Goal: Transaction & Acquisition: Purchase product/service

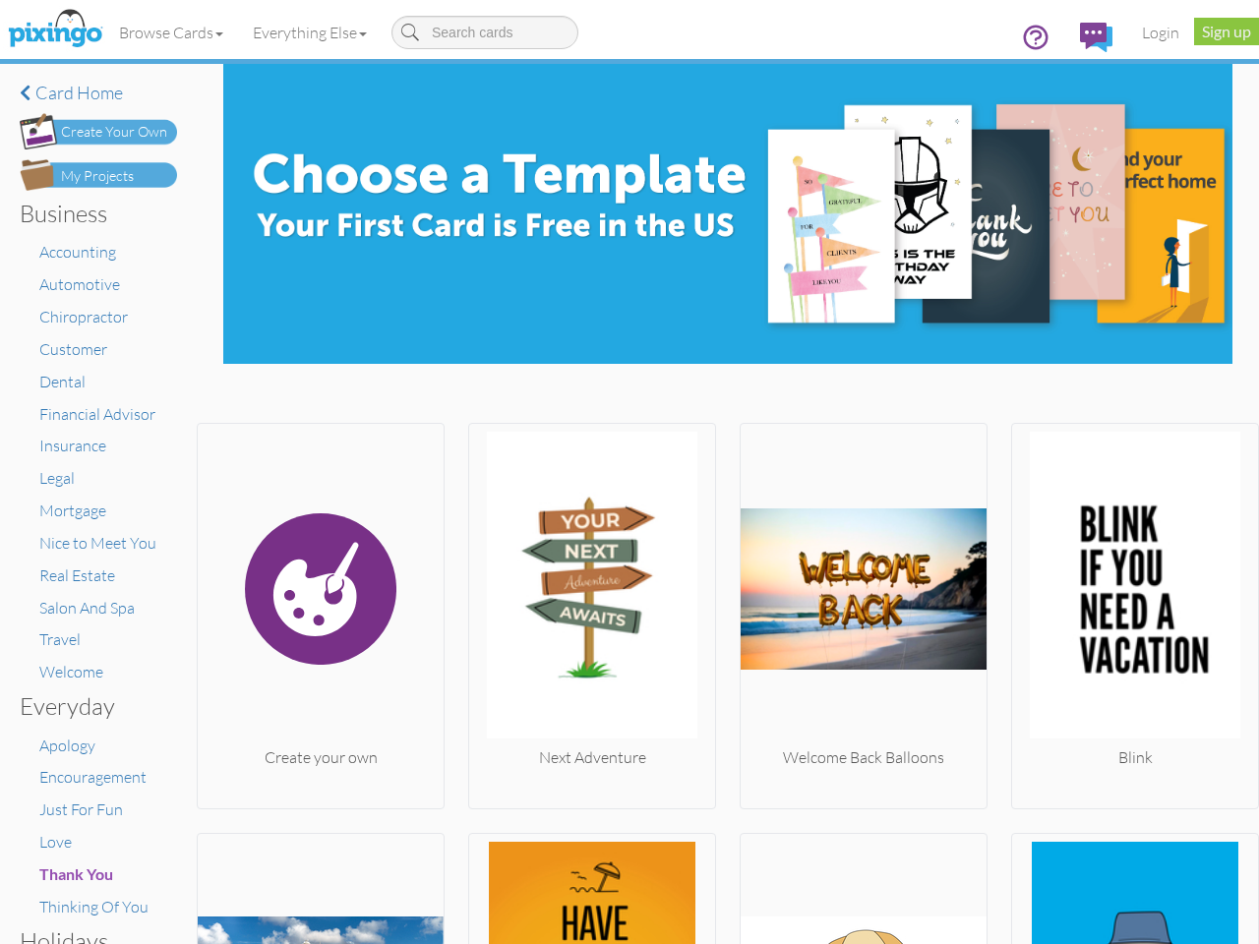
click at [629, 472] on img at bounding box center [592, 589] width 246 height 315
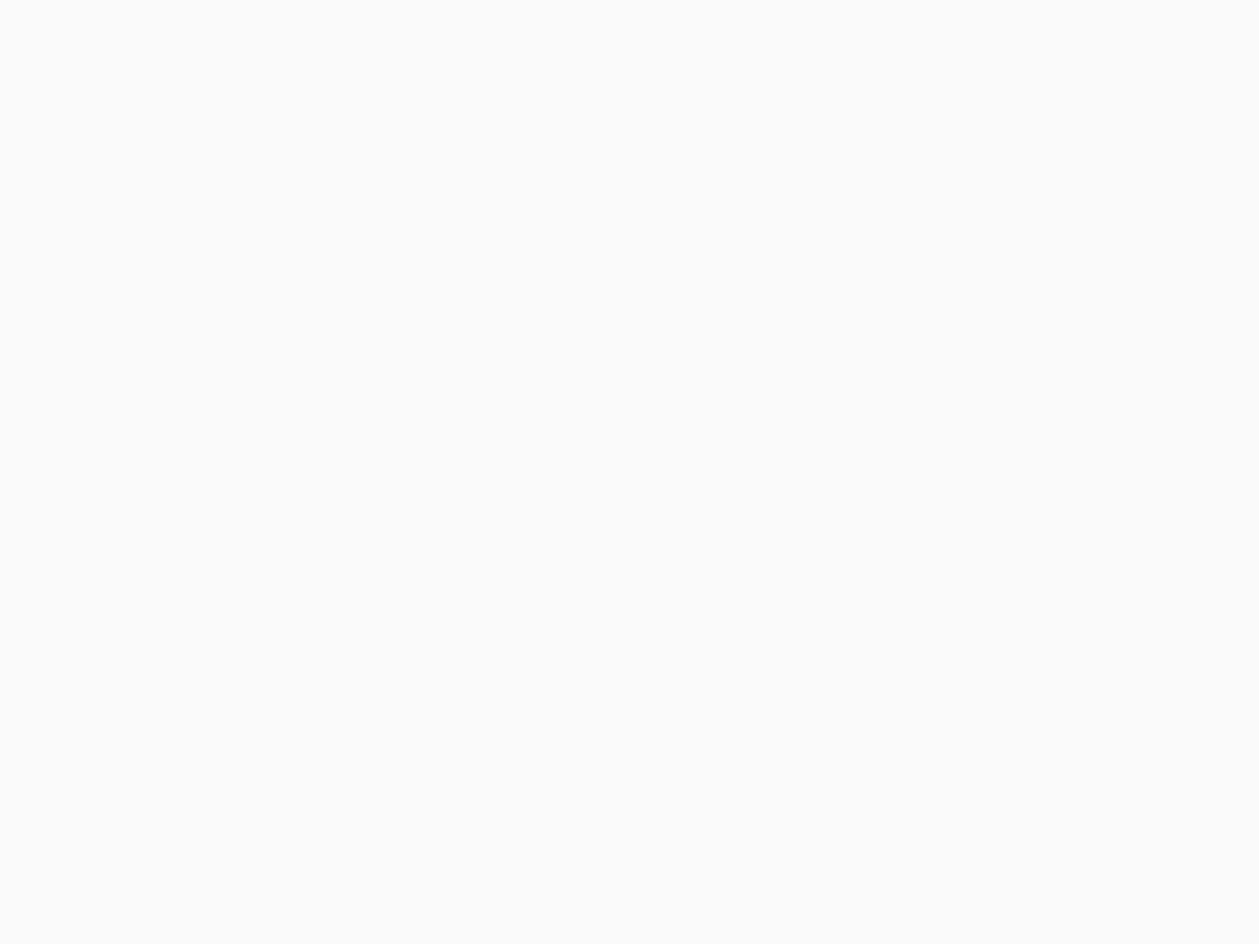
click at [172, 32] on body at bounding box center [629, 472] width 1259 height 944
click at [314, 32] on body at bounding box center [629, 472] width 1259 height 944
click at [319, 611] on body at bounding box center [629, 472] width 1259 height 944
click at [586, 611] on body at bounding box center [629, 472] width 1259 height 944
click at [854, 611] on body at bounding box center [629, 472] width 1259 height 944
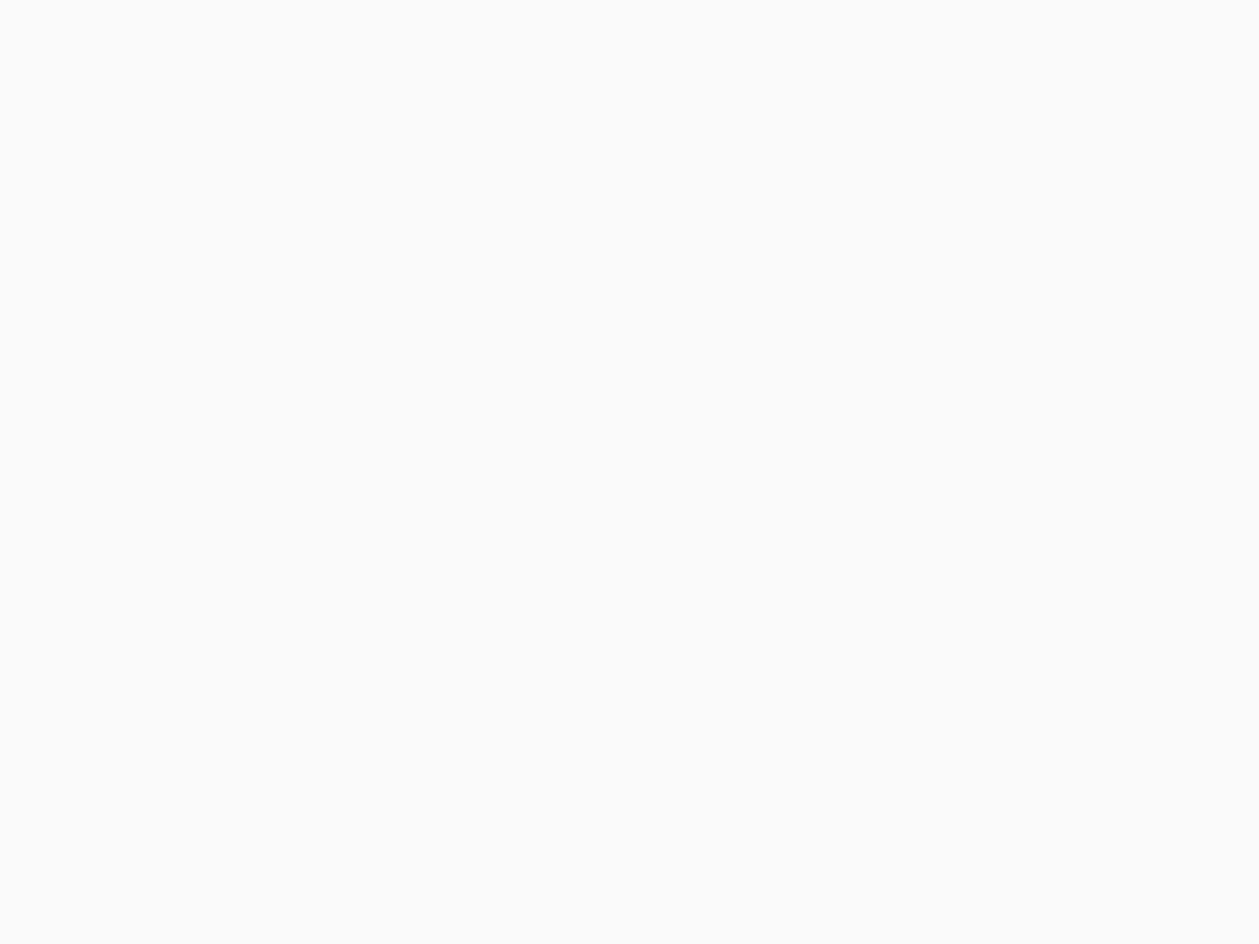
click at [1120, 611] on body at bounding box center [629, 472] width 1259 height 944
click at [319, 886] on body at bounding box center [629, 472] width 1259 height 944
click at [586, 886] on body at bounding box center [629, 472] width 1259 height 944
click at [854, 886] on body at bounding box center [629, 472] width 1259 height 944
